Goal: Transaction & Acquisition: Register for event/course

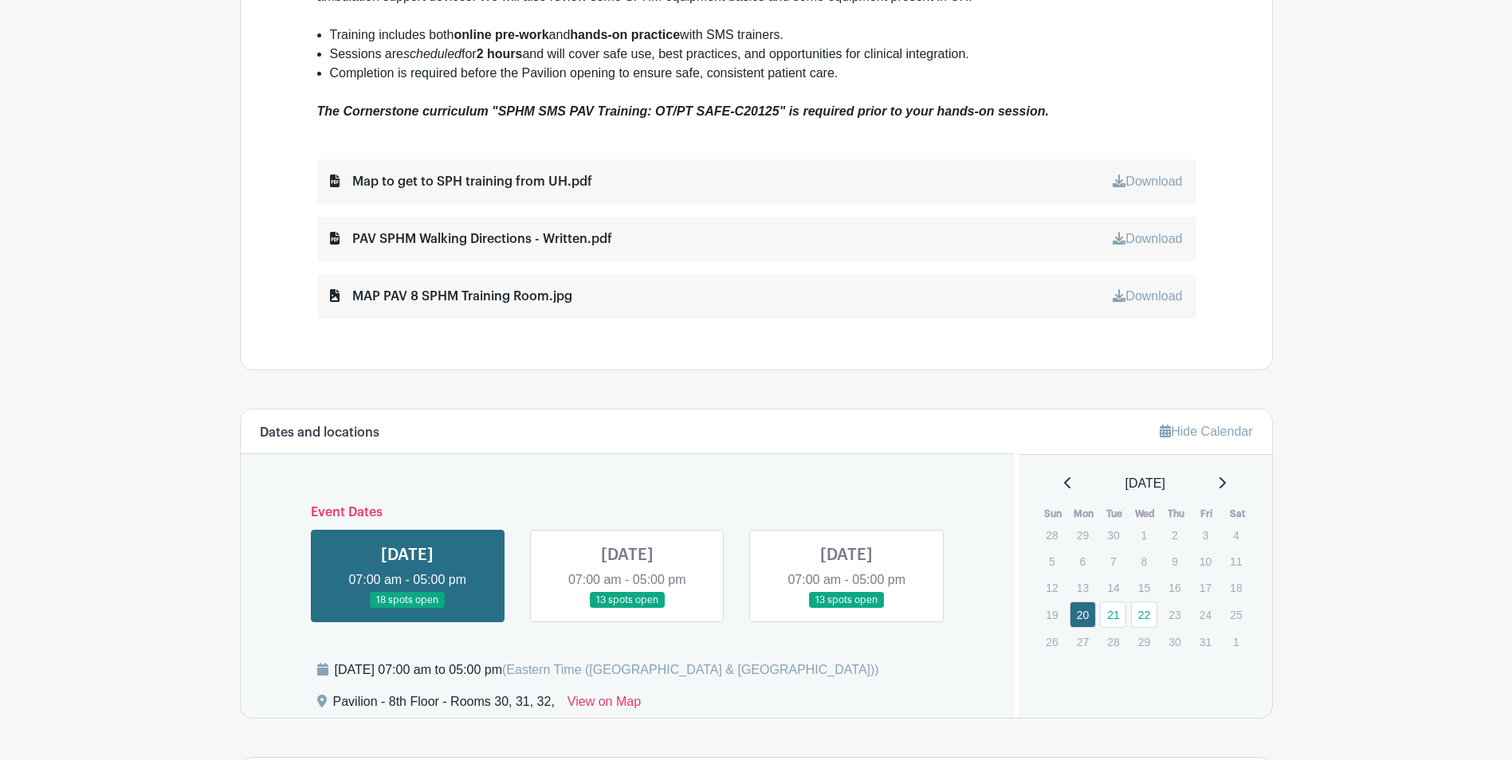
scroll to position [877, 0]
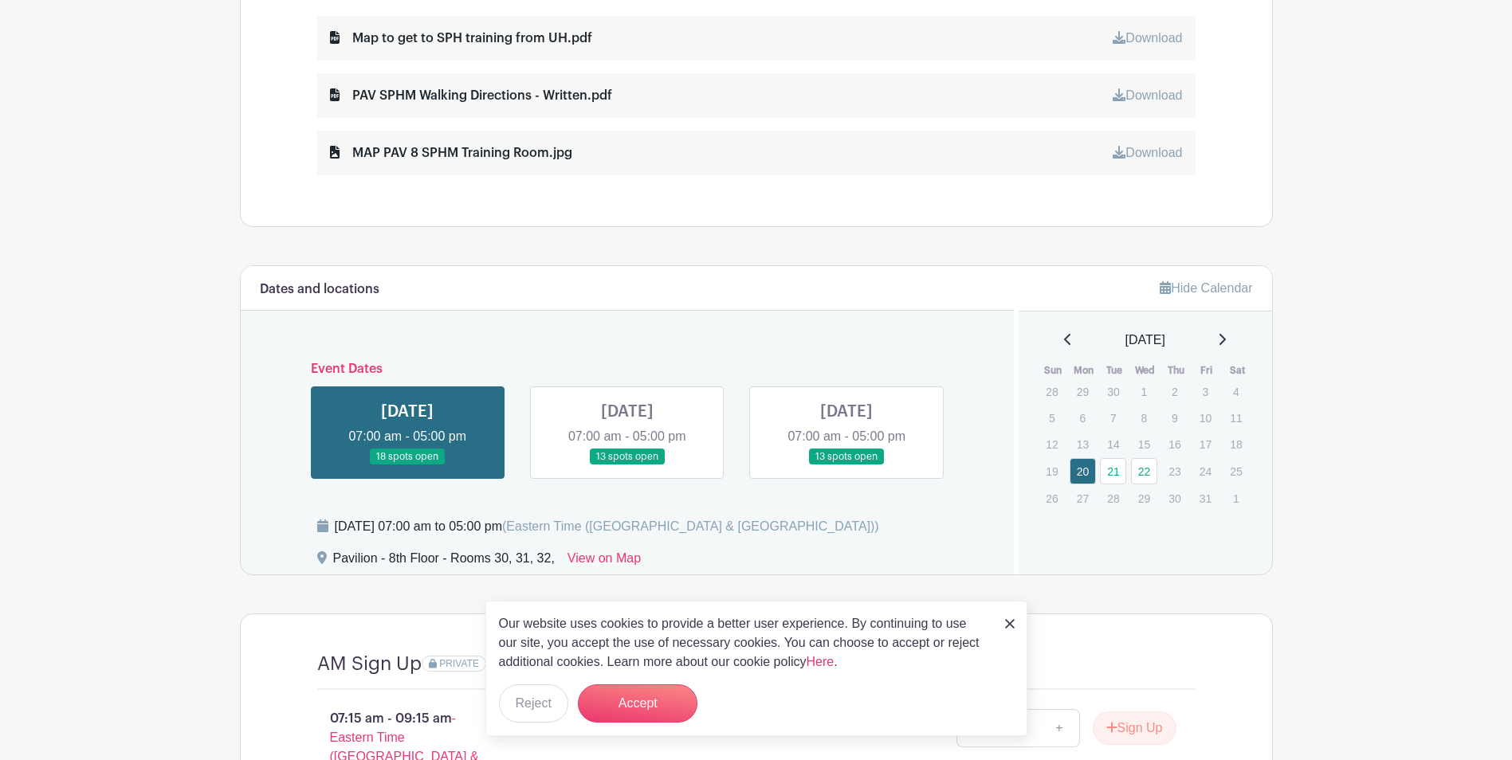
click at [627, 465] on link at bounding box center [627, 465] width 0 height 0
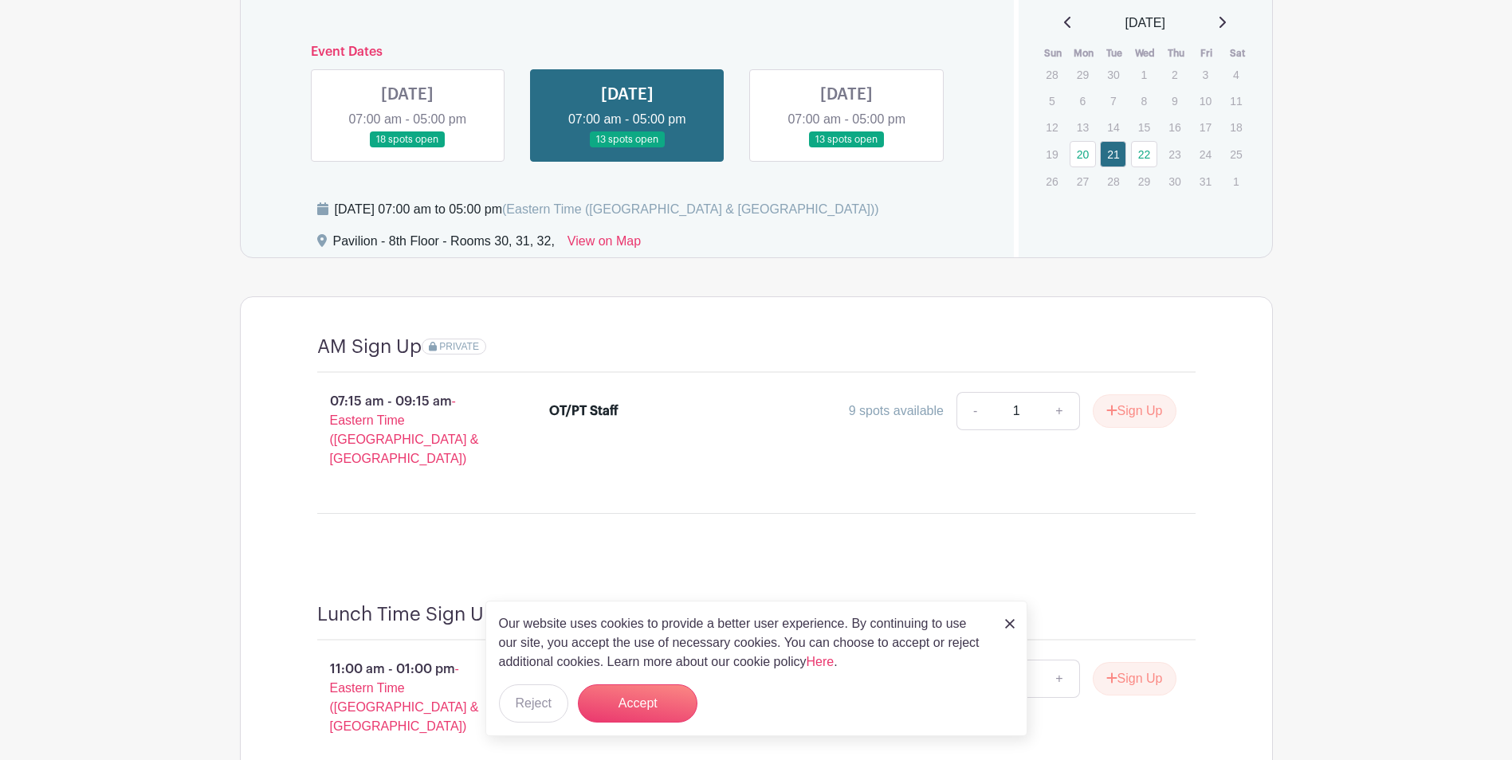
scroll to position [1179, 0]
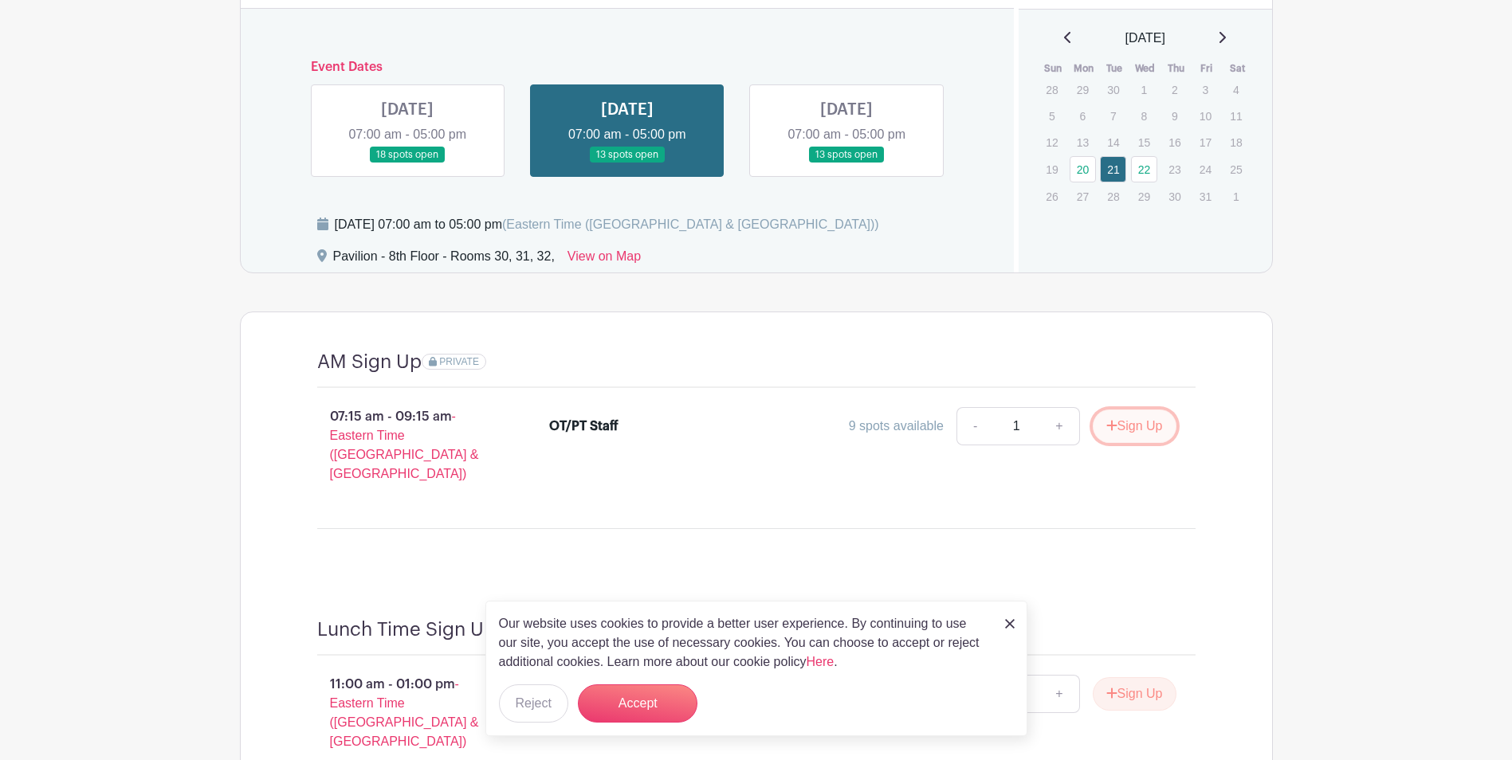
click at [1137, 435] on button "Sign Up" at bounding box center [1135, 426] width 84 height 33
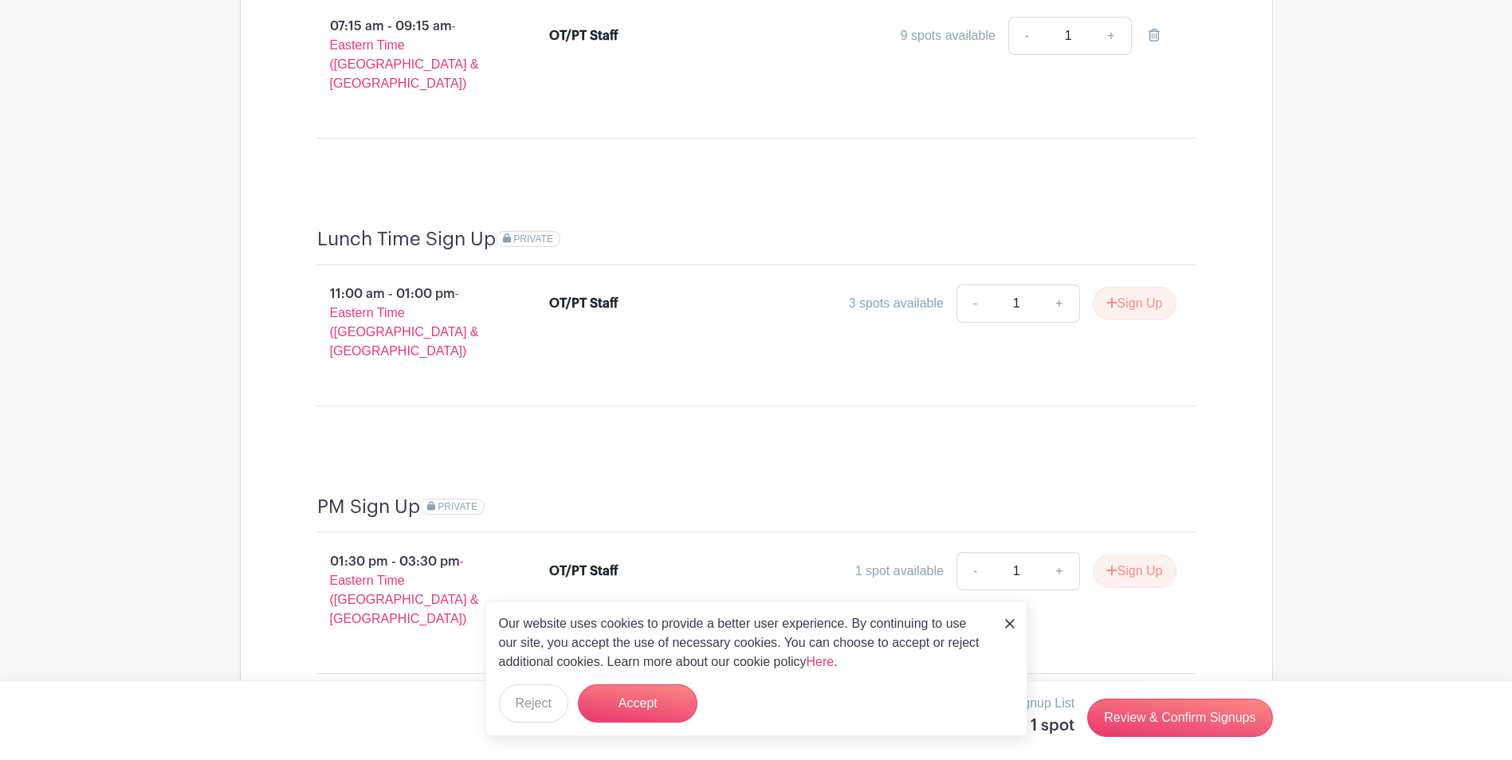
scroll to position [1577, 0]
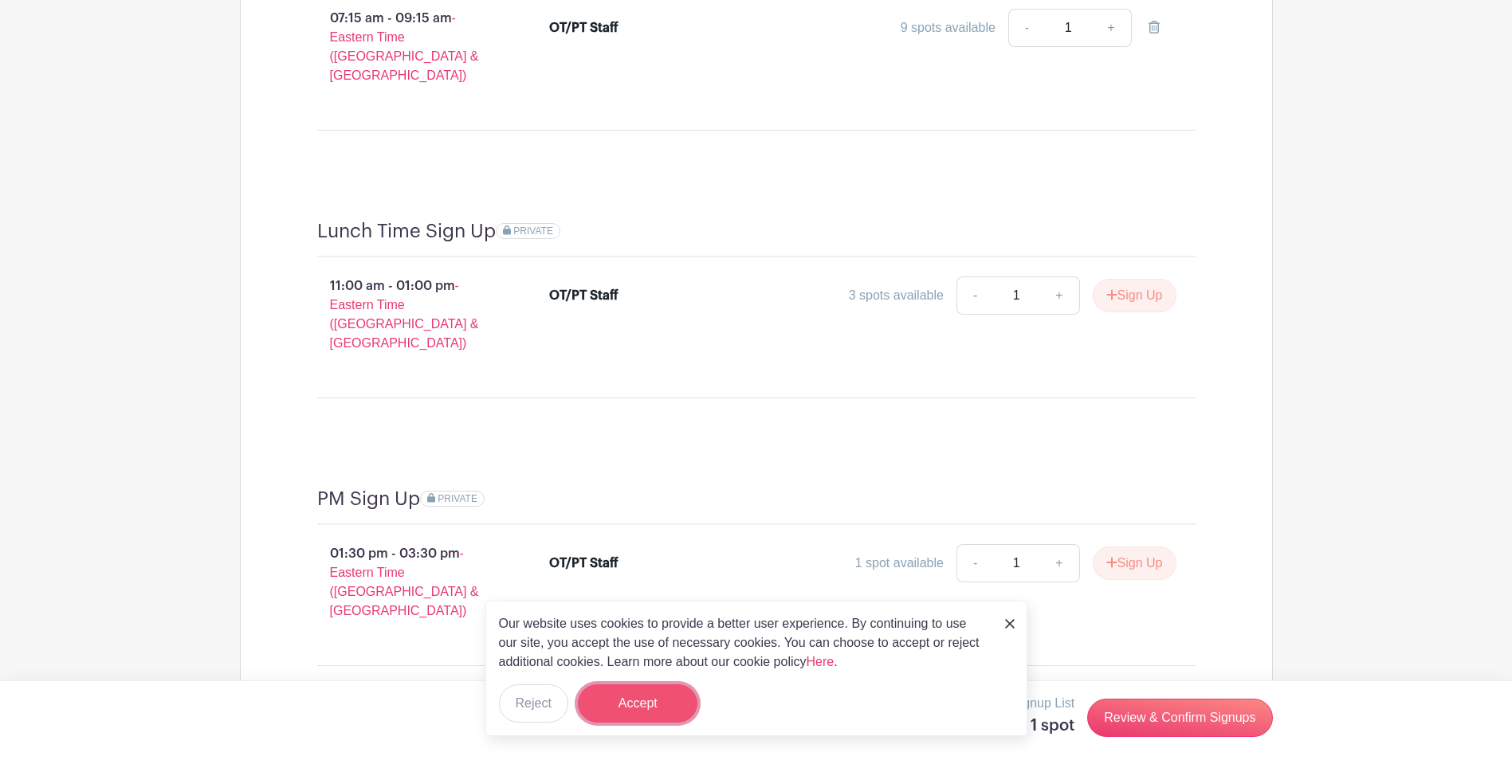
click at [650, 697] on button "Accept" at bounding box center [638, 704] width 120 height 38
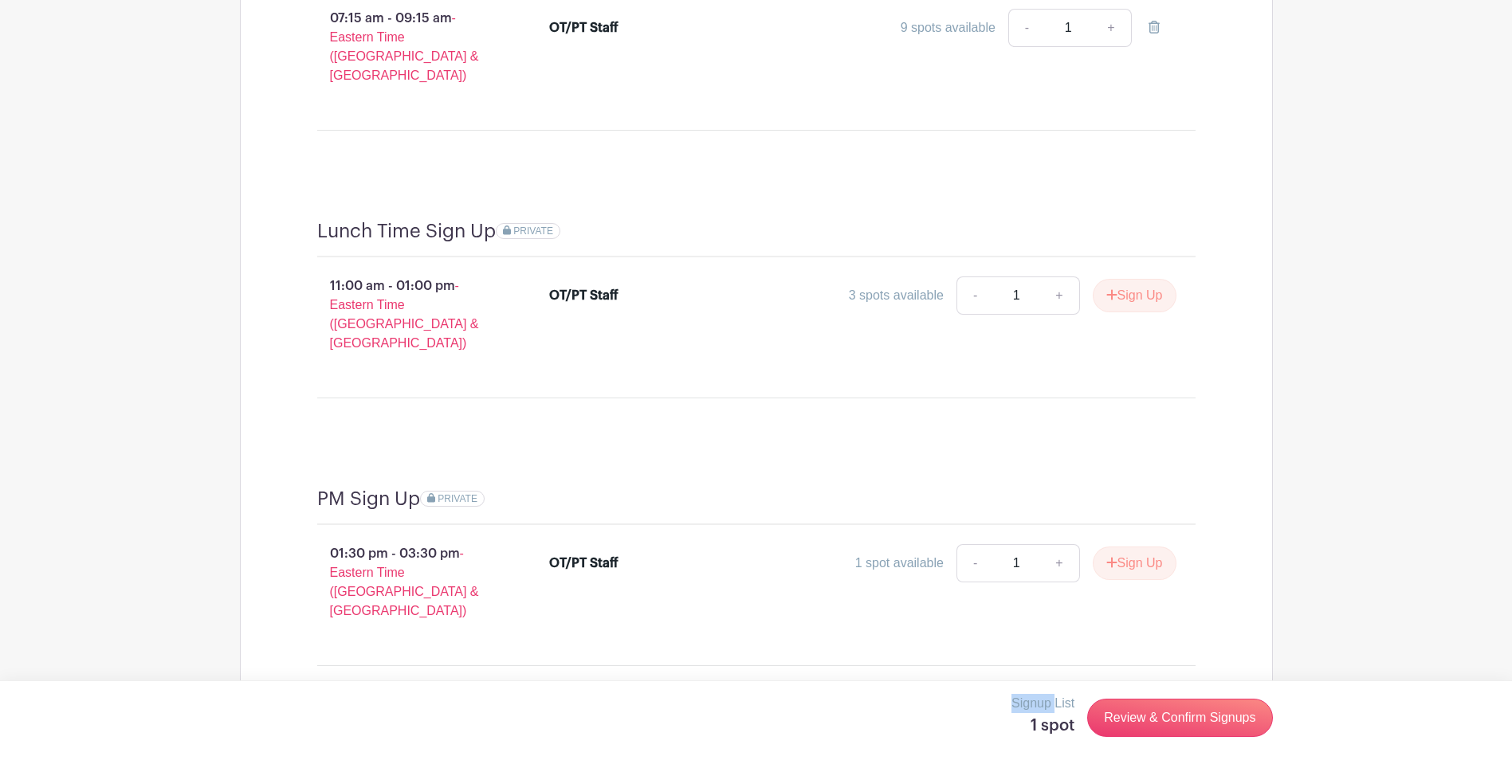
click at [650, 697] on div "Signup List 1 spot Review & Confirm Signups" at bounding box center [756, 718] width 1033 height 48
click at [1168, 725] on link "Review & Confirm Signups" at bounding box center [1179, 718] width 185 height 38
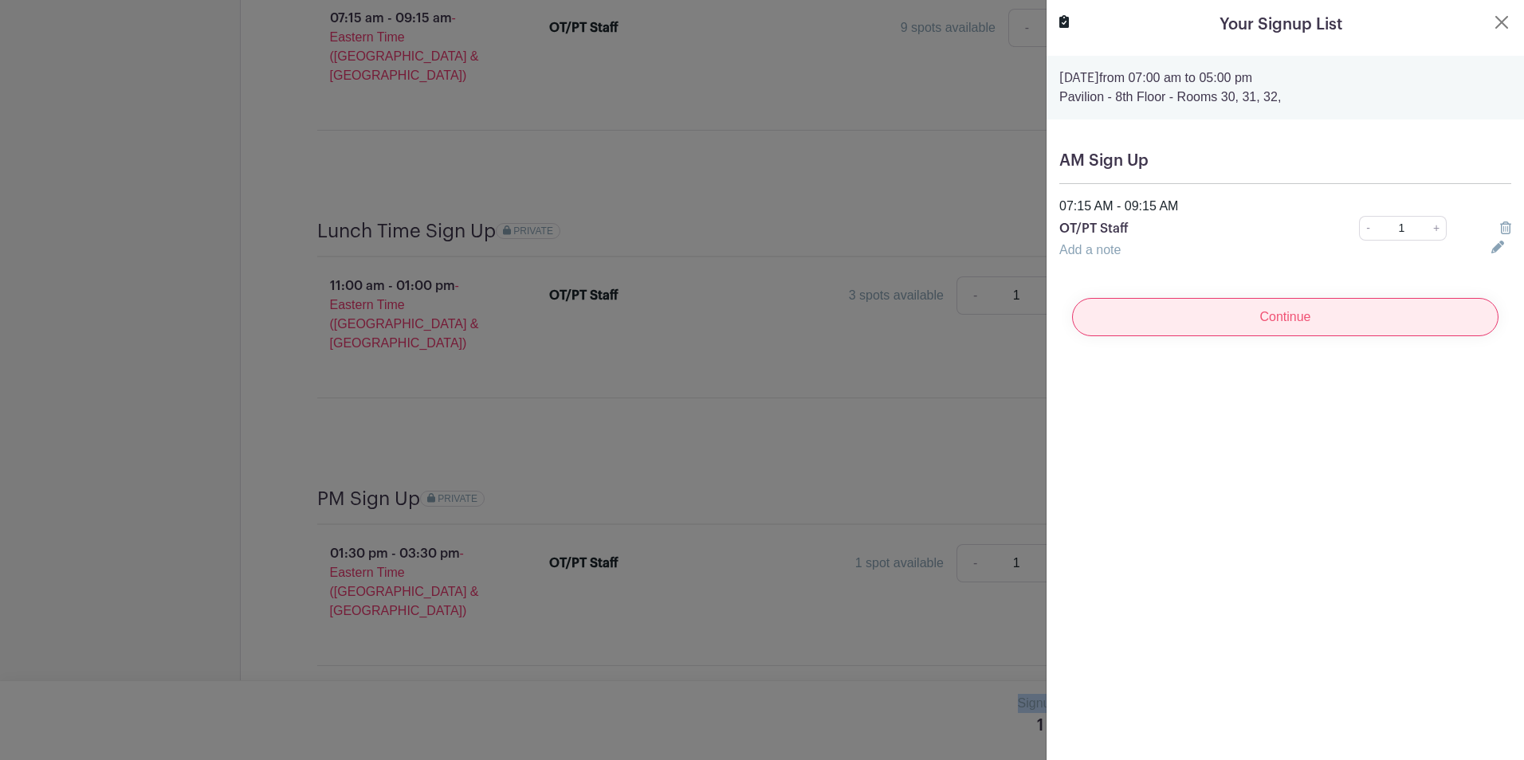
click at [1361, 304] on input "Continue" at bounding box center [1285, 317] width 426 height 38
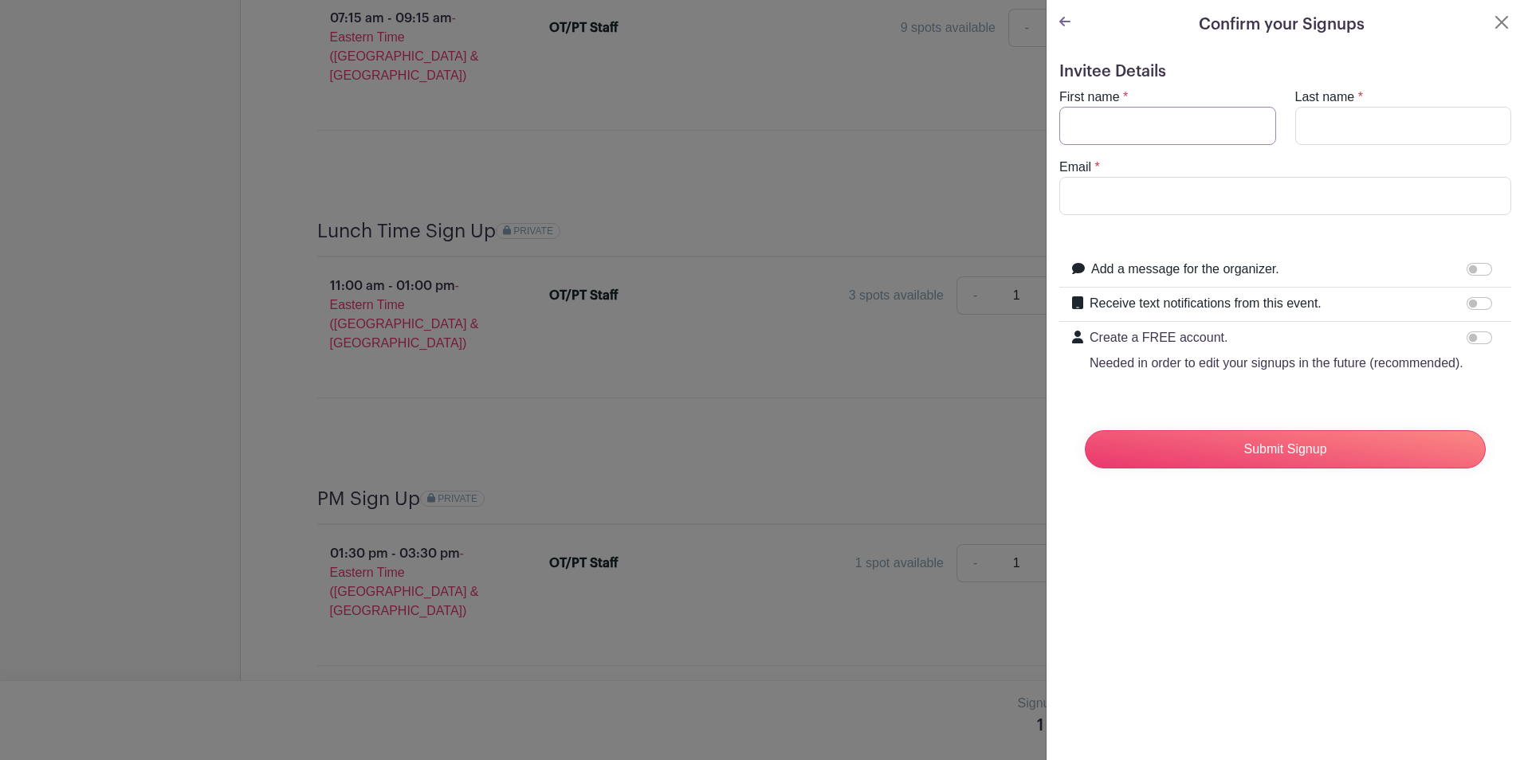
click at [1155, 111] on input "First name" at bounding box center [1167, 126] width 217 height 38
type input "[PERSON_NAME]"
type input "Catanzarito"
type input "b"
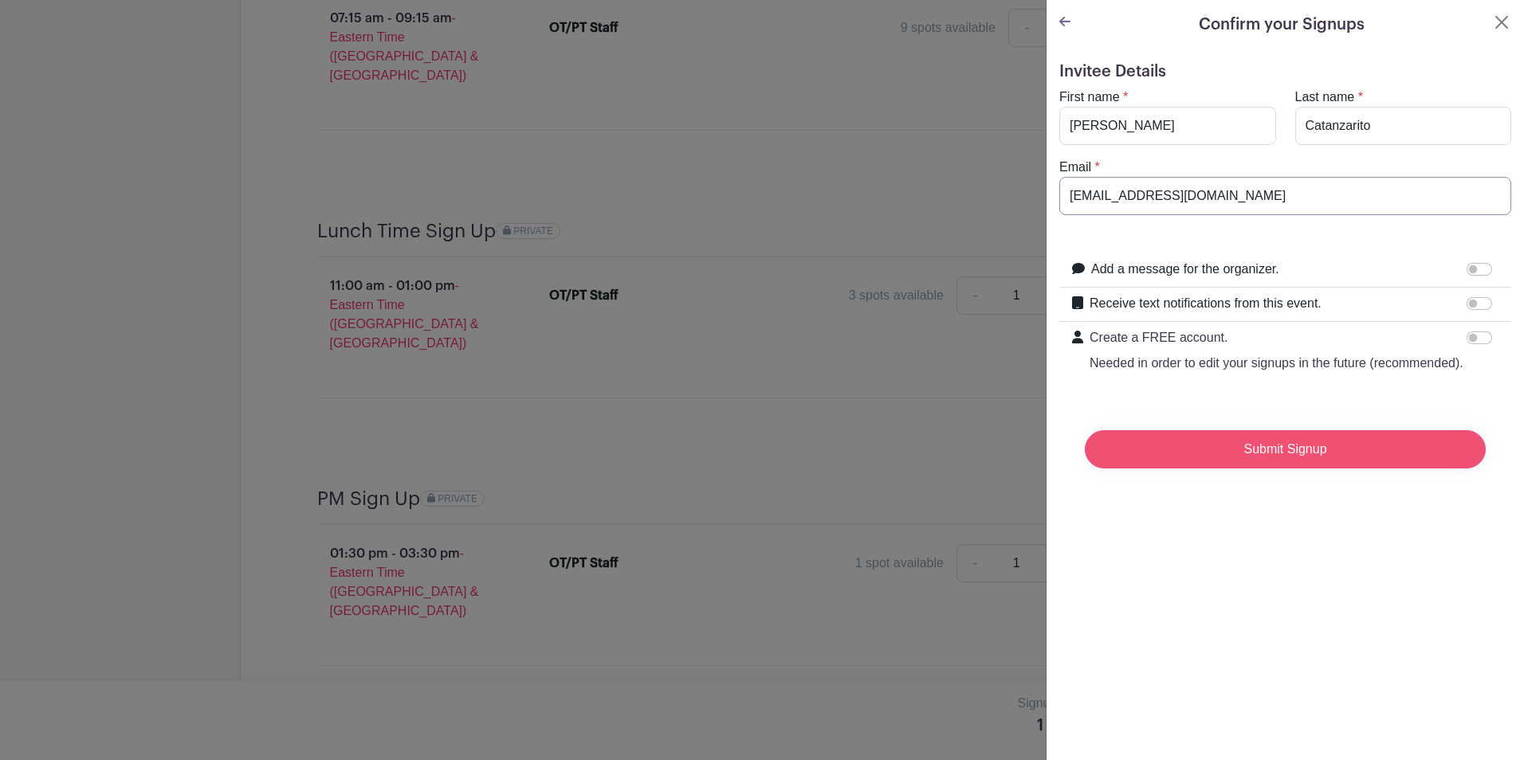
type input "[EMAIL_ADDRESS][DOMAIN_NAME]"
click at [1241, 469] on input "Submit Signup" at bounding box center [1285, 449] width 401 height 38
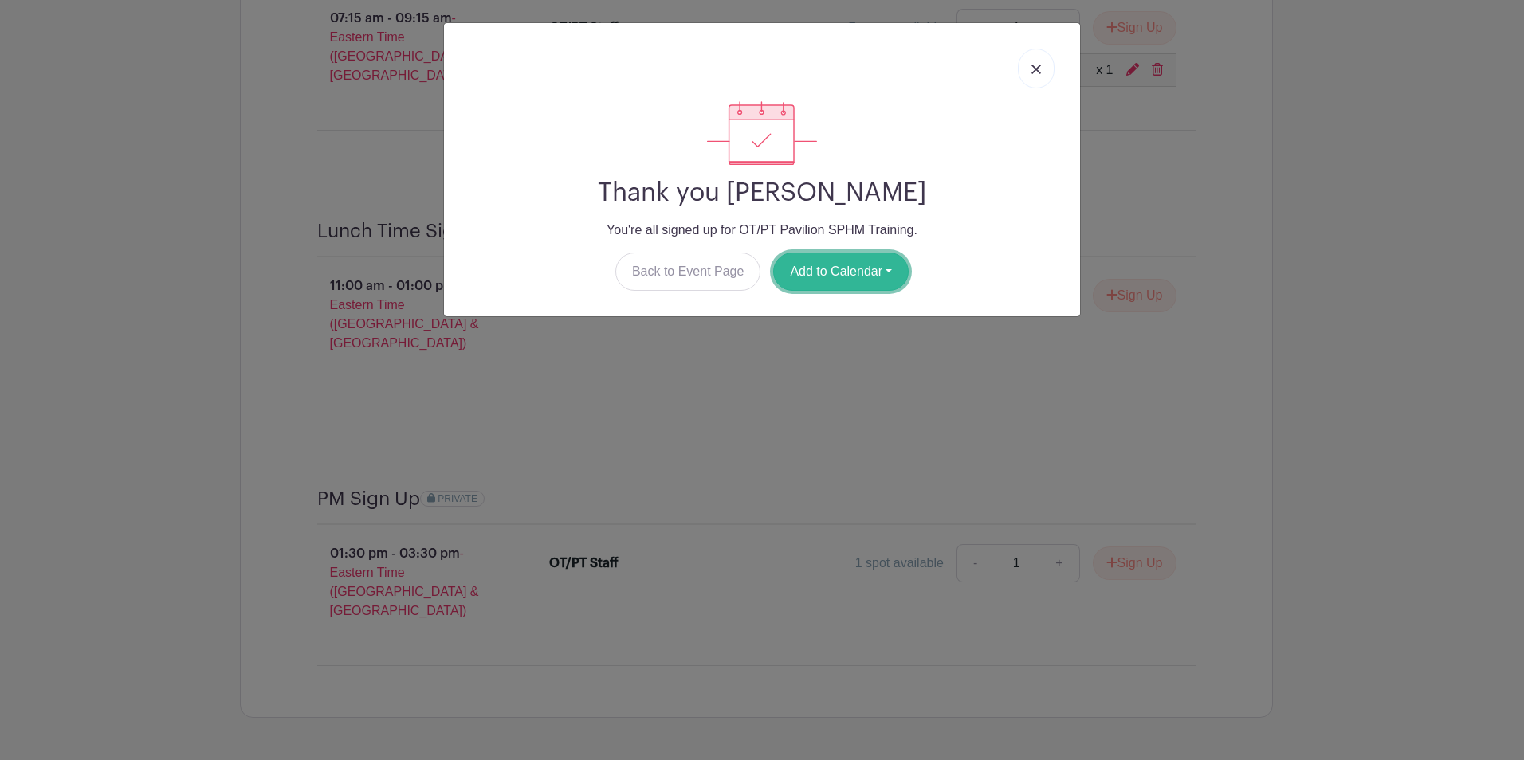
click at [886, 269] on button "Add to Calendar" at bounding box center [840, 272] width 135 height 38
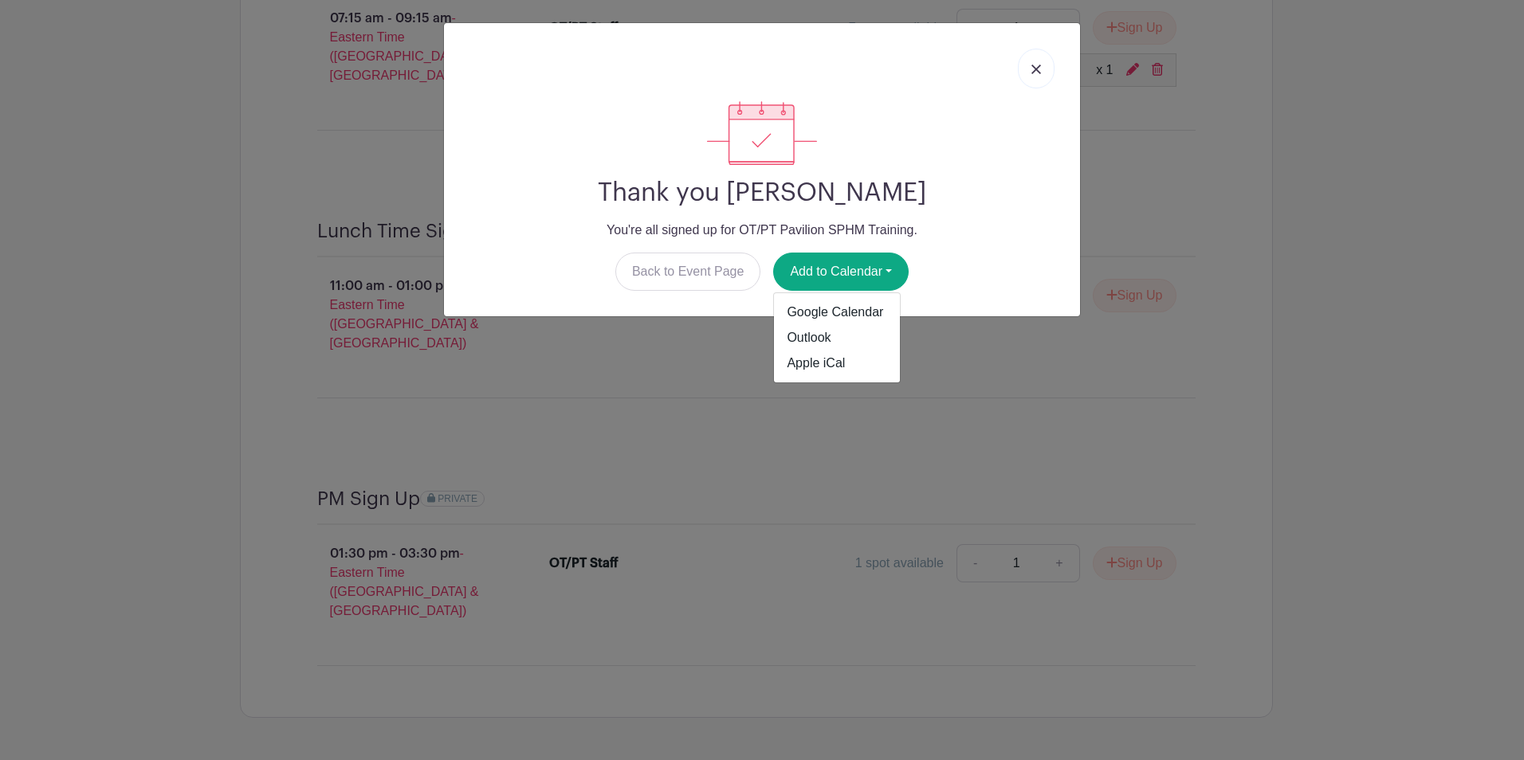
click at [1012, 231] on p "You're all signed up for OT/PT Pavilion SPHM Training." at bounding box center [762, 230] width 611 height 19
click at [1028, 69] on link at bounding box center [1036, 69] width 37 height 40
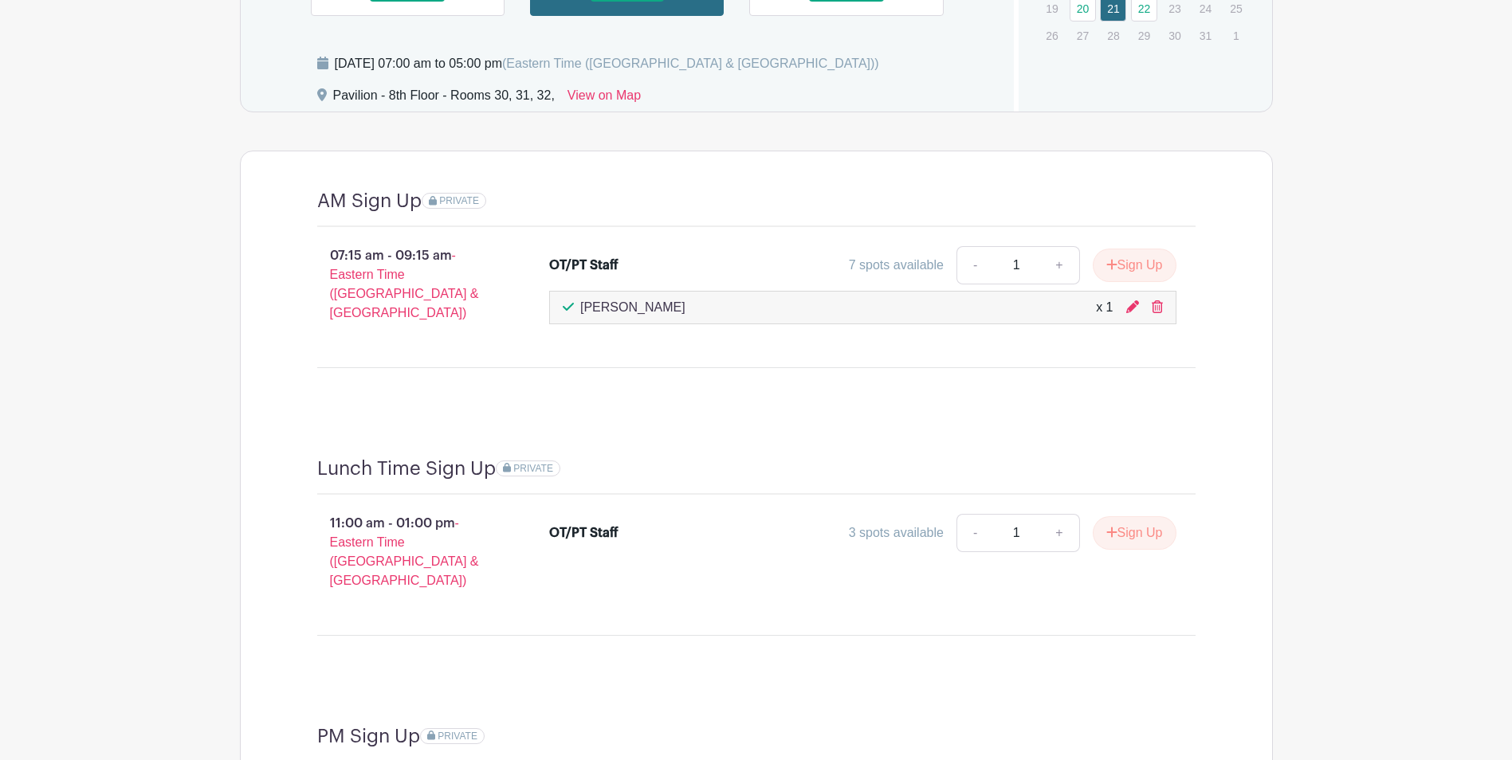
scroll to position [1338, 0]
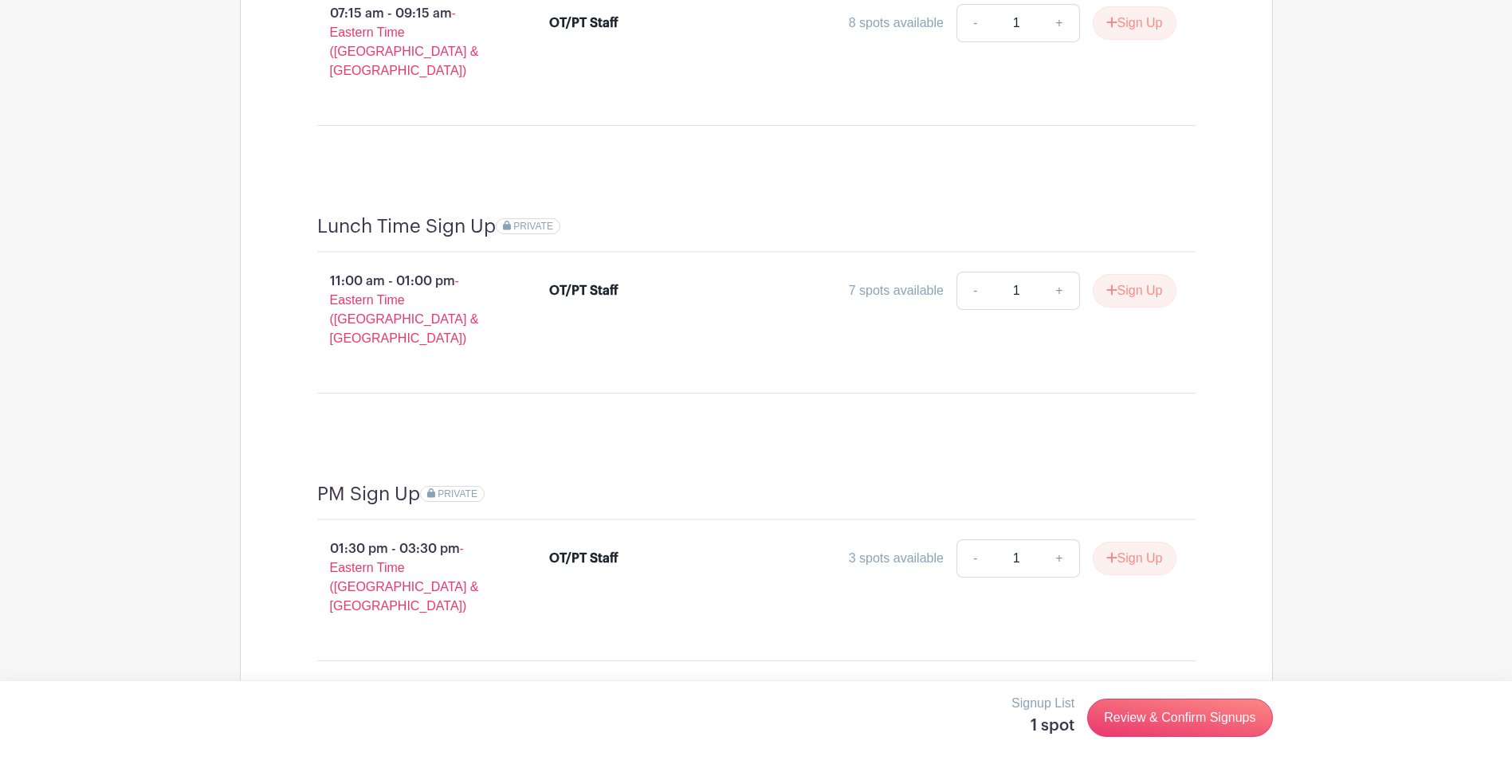
scroll to position [1577, 0]
